Goal: Find specific page/section: Find specific page/section

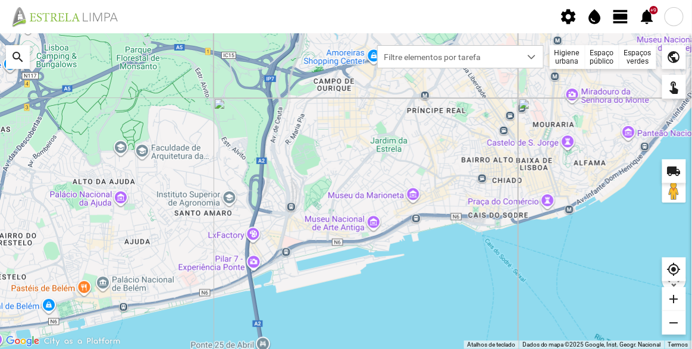
click at [625, 57] on div "Espaços verdes" at bounding box center [637, 57] width 37 height 24
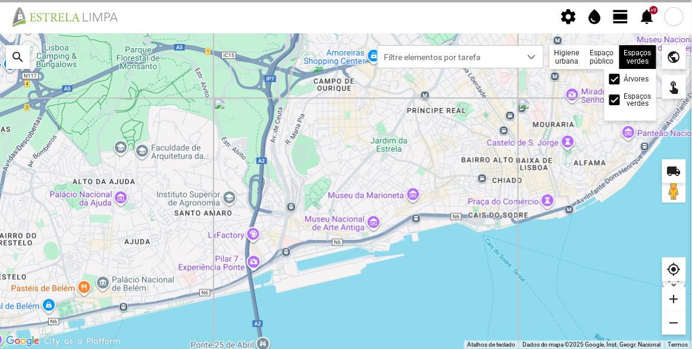
click at [639, 57] on div "Espaços verdes Árvores Espaços verdes" at bounding box center [637, 57] width 37 height 24
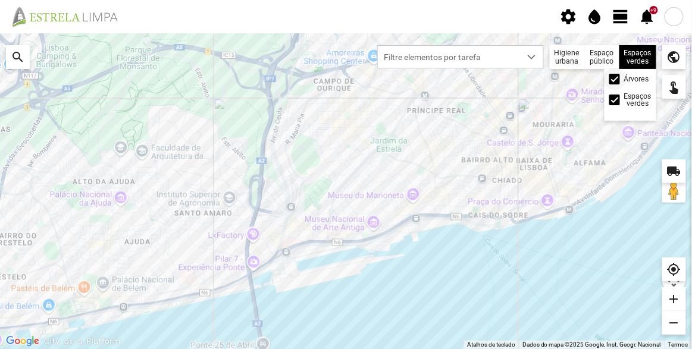
click at [615, 79] on span at bounding box center [615, 79] width 0 height 0
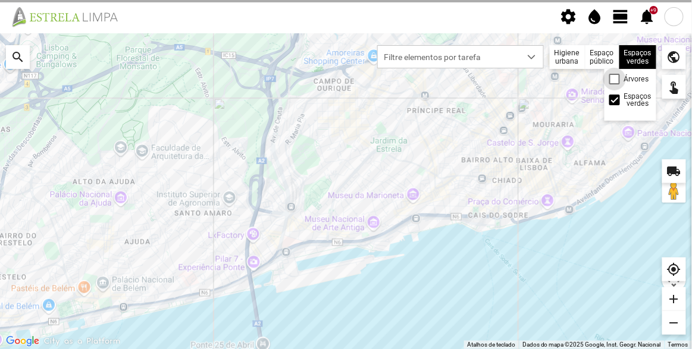
scroll to position [5, 6]
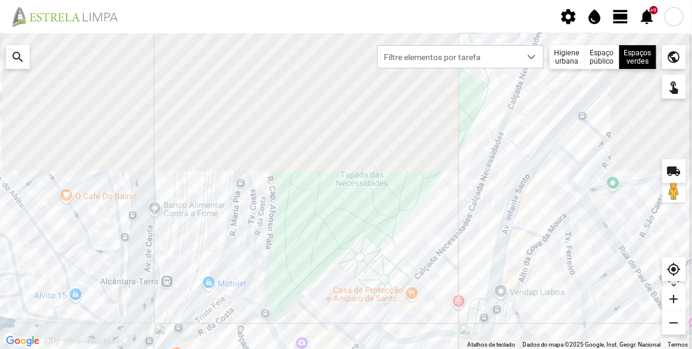
drag, startPoint x: 273, startPoint y: 71, endPoint x: 267, endPoint y: 301, distance: 229.7
click at [267, 301] on div at bounding box center [346, 191] width 692 height 316
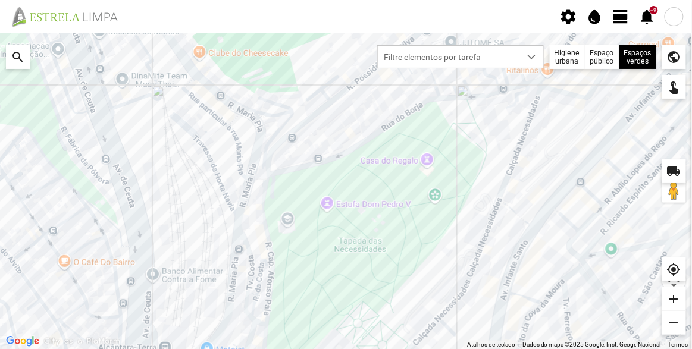
drag, startPoint x: 300, startPoint y: 134, endPoint x: 311, endPoint y: 156, distance: 24.5
click at [311, 156] on div at bounding box center [346, 191] width 692 height 316
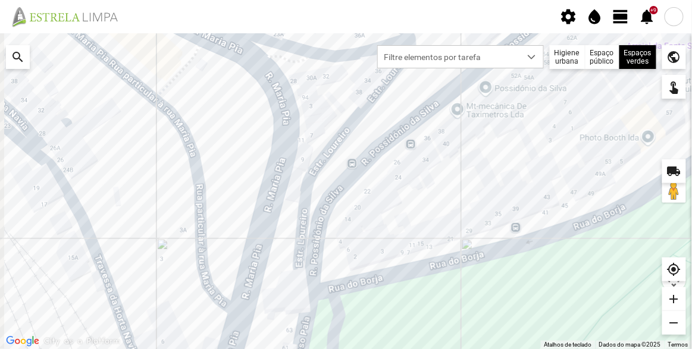
drag, startPoint x: 268, startPoint y: 125, endPoint x: 293, endPoint y: 147, distance: 33.3
click at [293, 147] on div at bounding box center [346, 191] width 692 height 316
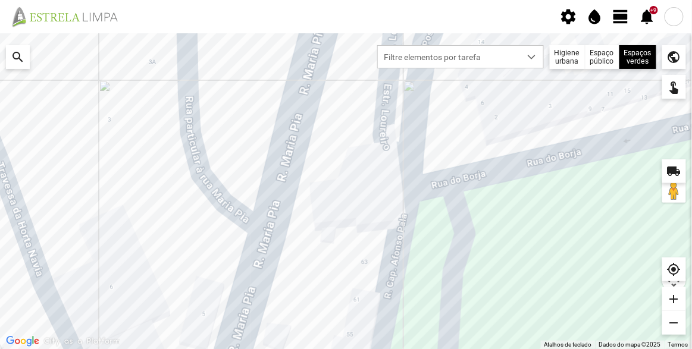
drag, startPoint x: 324, startPoint y: 164, endPoint x: 343, endPoint y: 107, distance: 60.4
click at [343, 107] on div at bounding box center [346, 191] width 692 height 316
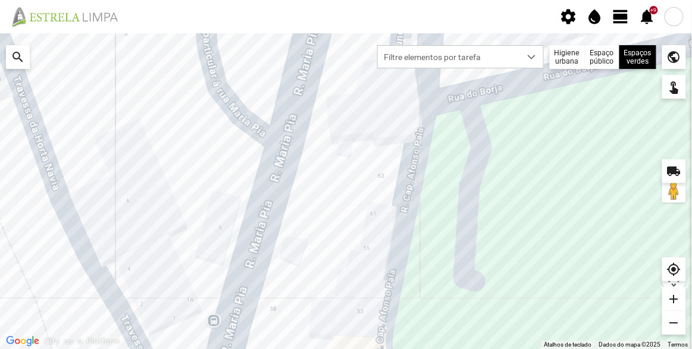
drag, startPoint x: 214, startPoint y: 312, endPoint x: 227, endPoint y: 236, distance: 77.3
click at [227, 236] on div at bounding box center [346, 191] width 692 height 316
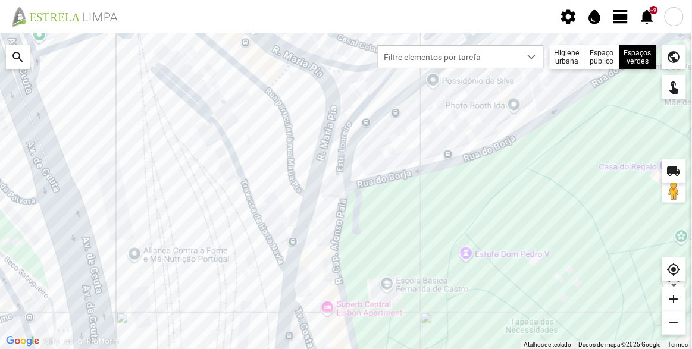
drag, startPoint x: 317, startPoint y: 131, endPoint x: 316, endPoint y: 162, distance: 30.9
click at [316, 162] on div at bounding box center [346, 191] width 692 height 316
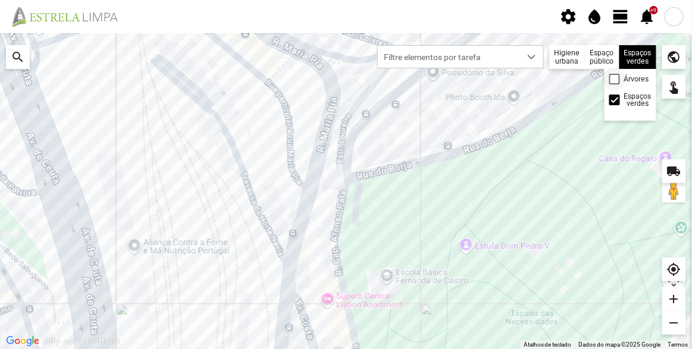
click at [618, 82] on div at bounding box center [614, 79] width 11 height 11
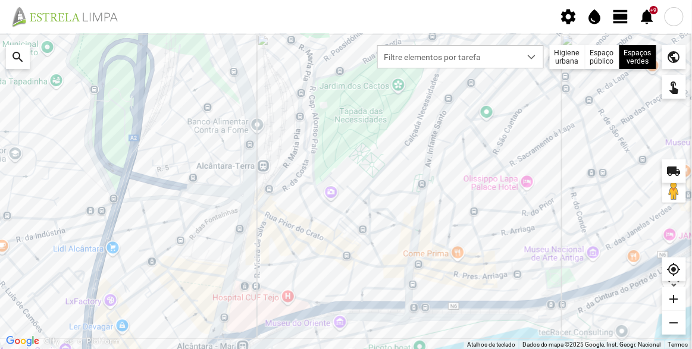
drag, startPoint x: 328, startPoint y: 288, endPoint x: 412, endPoint y: 155, distance: 157.0
click at [412, 155] on div at bounding box center [346, 191] width 692 height 316
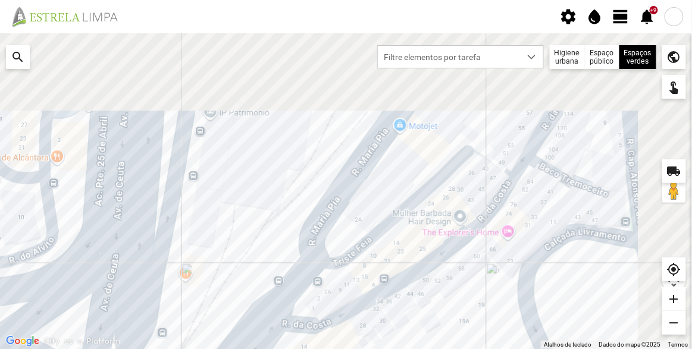
drag, startPoint x: 422, startPoint y: 110, endPoint x: 298, endPoint y: 252, distance: 188.1
click at [306, 262] on div at bounding box center [346, 191] width 692 height 316
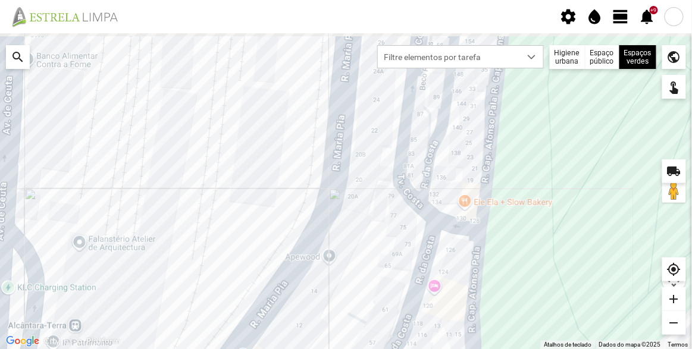
drag, startPoint x: 452, startPoint y: 126, endPoint x: 299, endPoint y: 268, distance: 209.2
click at [325, 302] on div at bounding box center [346, 191] width 692 height 316
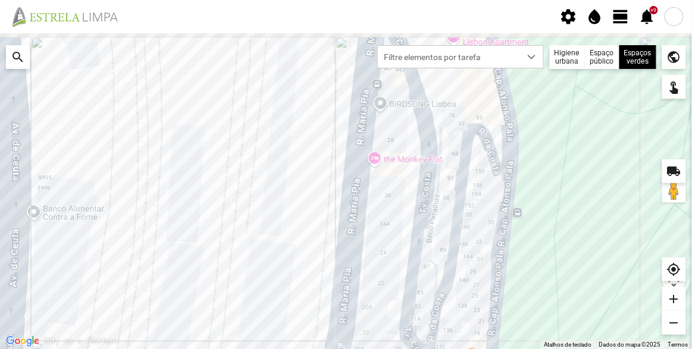
drag, startPoint x: 366, startPoint y: 146, endPoint x: 364, endPoint y: 305, distance: 158.9
click at [367, 312] on div at bounding box center [346, 191] width 692 height 316
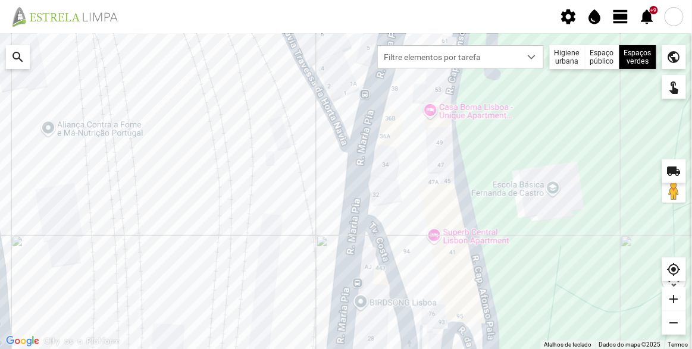
drag, startPoint x: 396, startPoint y: 107, endPoint x: 394, endPoint y: 269, distance: 162.5
click at [394, 269] on div at bounding box center [346, 191] width 692 height 316
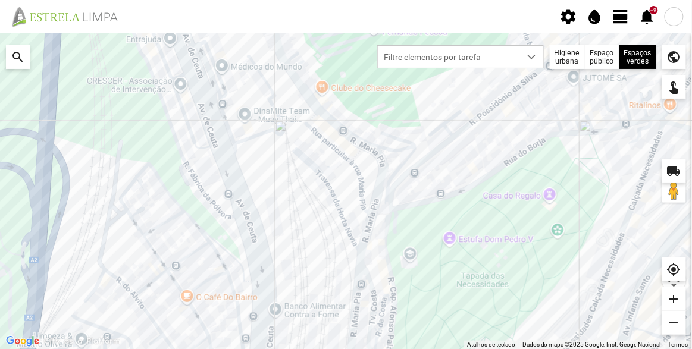
drag, startPoint x: 374, startPoint y: 228, endPoint x: 372, endPoint y: 245, distance: 16.8
click at [372, 245] on div at bounding box center [346, 191] width 692 height 316
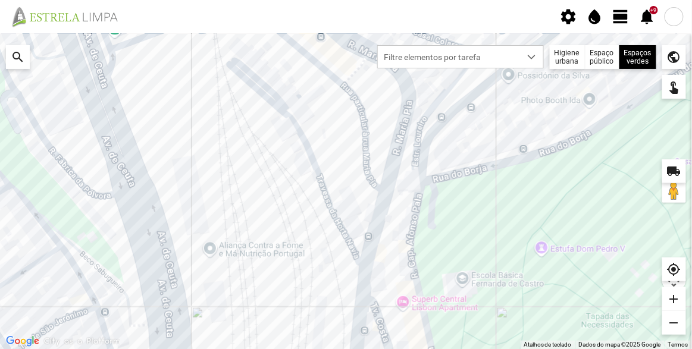
drag, startPoint x: 387, startPoint y: 273, endPoint x: 402, endPoint y: 198, distance: 77.1
click at [402, 198] on div at bounding box center [346, 191] width 692 height 316
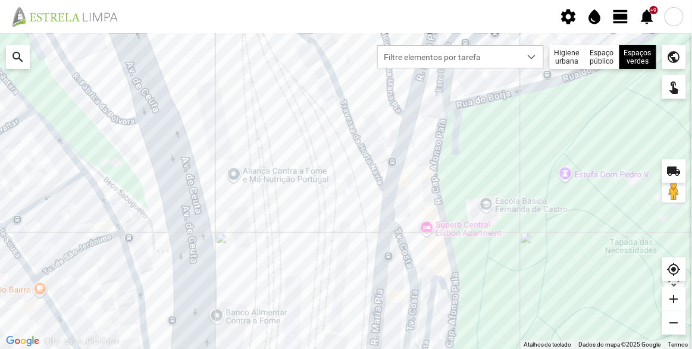
drag, startPoint x: 373, startPoint y: 261, endPoint x: 408, endPoint y: 186, distance: 82.0
click at [408, 186] on div at bounding box center [346, 191] width 692 height 316
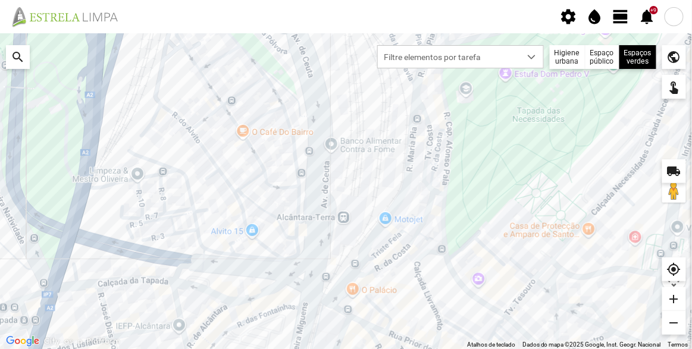
drag, startPoint x: 395, startPoint y: 283, endPoint x: 393, endPoint y: 179, distance: 104.7
click at [393, 179] on div at bounding box center [346, 191] width 692 height 316
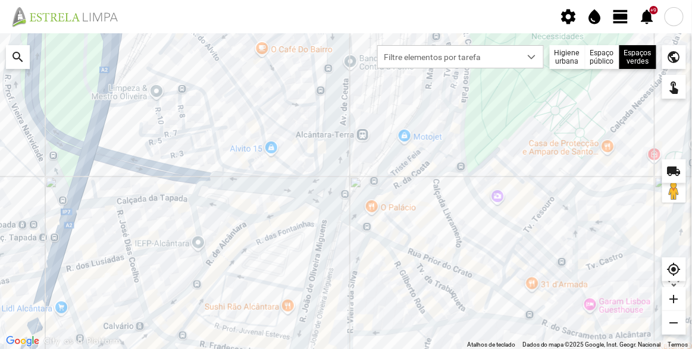
drag, startPoint x: 387, startPoint y: 234, endPoint x: 395, endPoint y: 217, distance: 18.9
click at [395, 217] on div at bounding box center [346, 191] width 692 height 316
